Goal: Go to known website: Access a specific website the user already knows

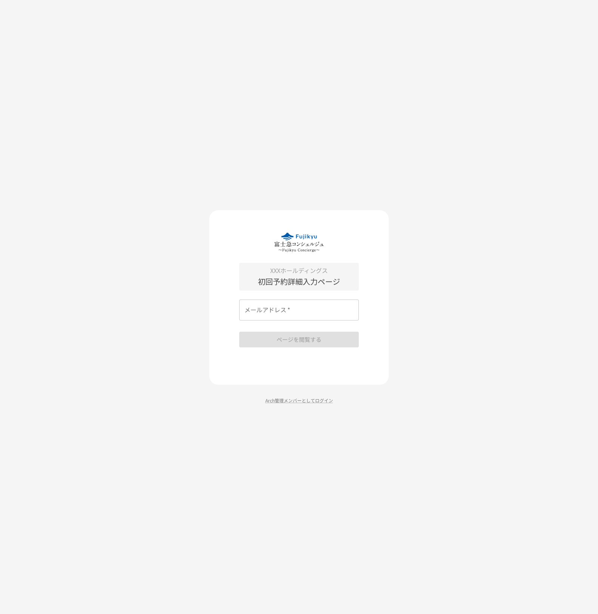
click at [312, 308] on input "メールアドレス   *" at bounding box center [299, 309] width 120 height 21
paste input "**********"
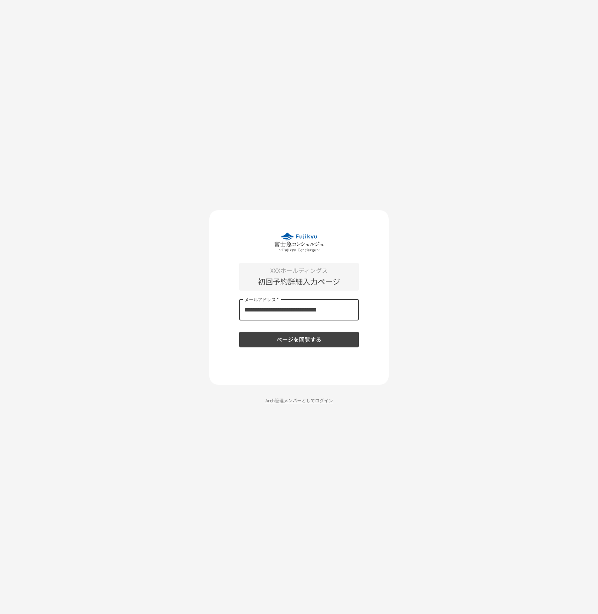
type input "**********"
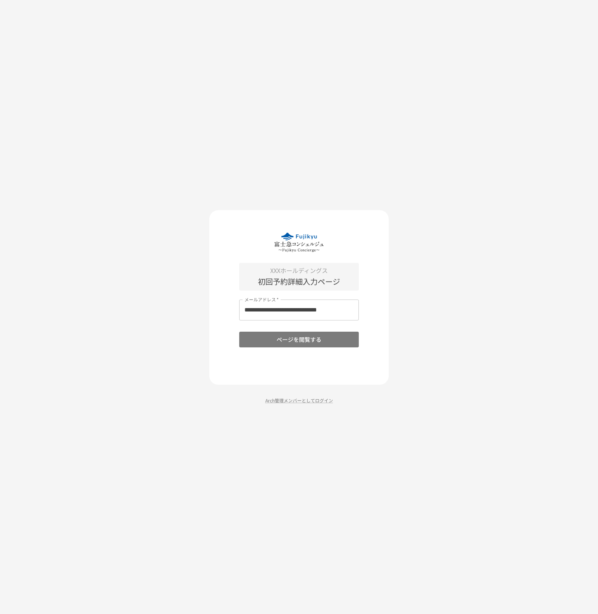
click at [328, 343] on button "ページを閲覧する" at bounding box center [299, 339] width 120 height 16
